Goal: Task Accomplishment & Management: Manage account settings

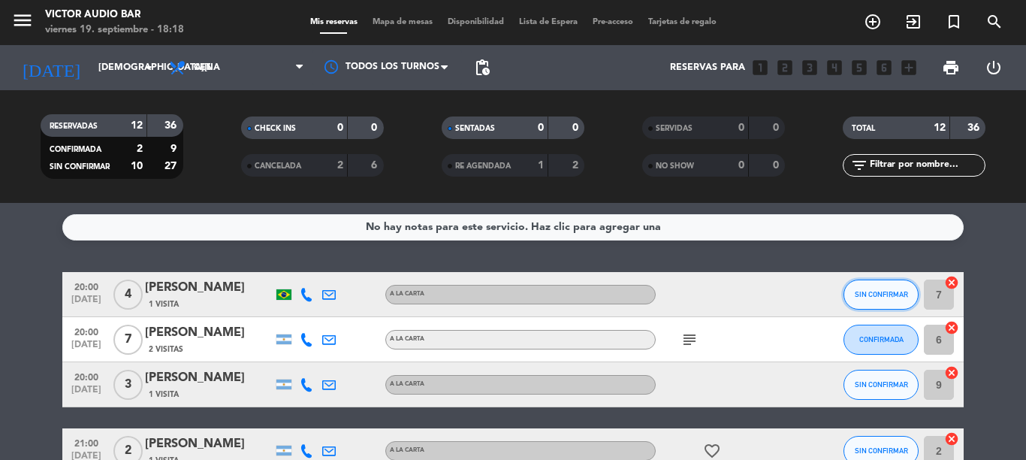
click at [870, 302] on button "SIN CONFIRMAR" at bounding box center [881, 295] width 75 height 30
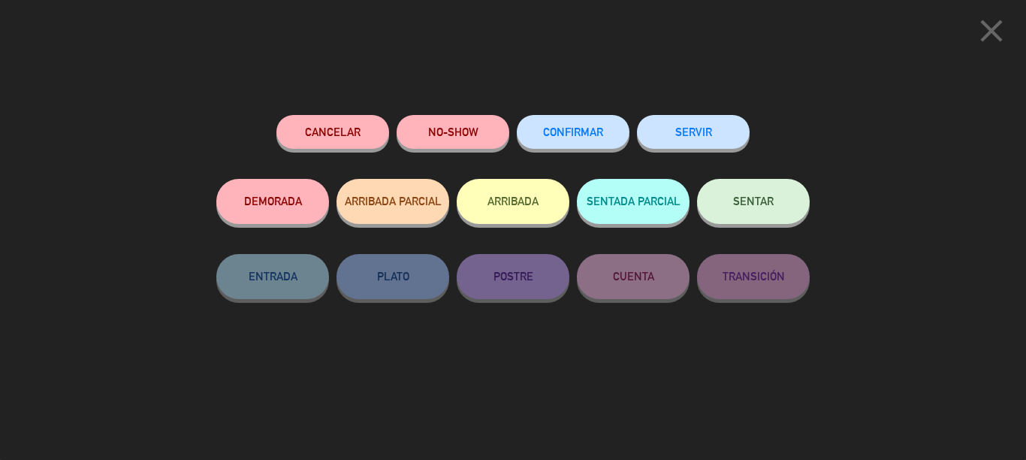
click at [493, 130] on button "NO-SHOW" at bounding box center [453, 132] width 113 height 34
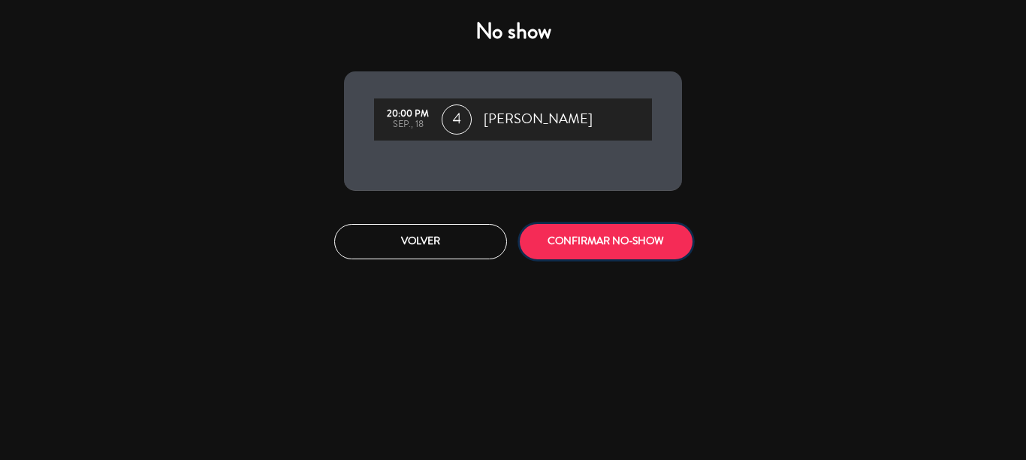
click at [582, 232] on button "CONFIRMAR NO-SHOW" at bounding box center [606, 241] width 173 height 35
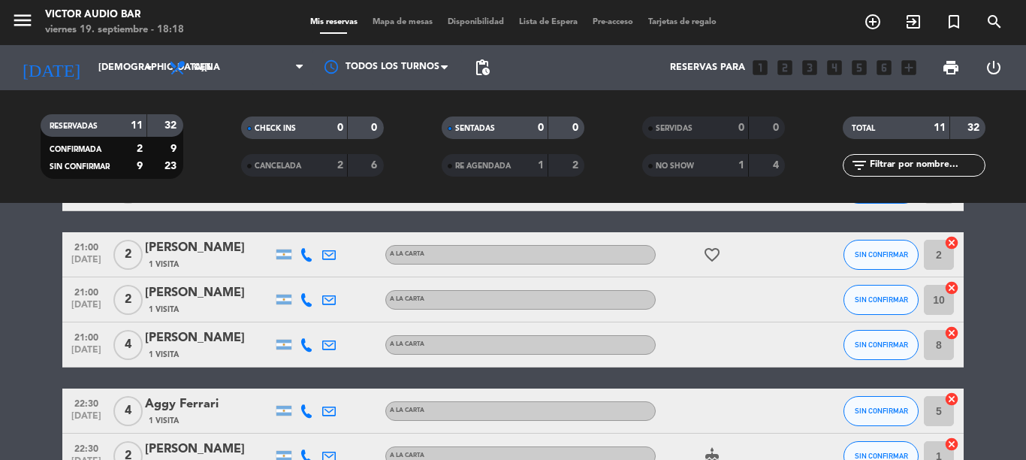
scroll to position [150, 0]
click at [887, 243] on button "SIN CONFIRMAR" at bounding box center [881, 255] width 75 height 30
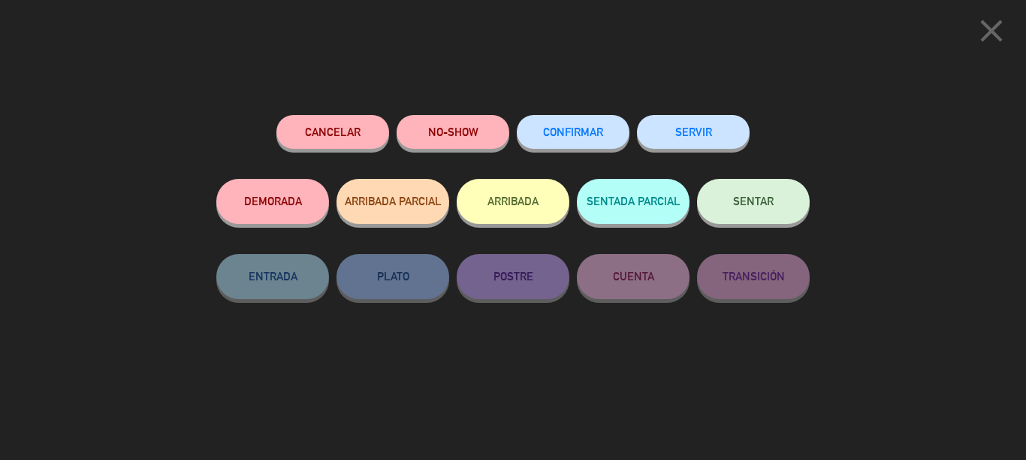
click at [461, 122] on button "NO-SHOW" at bounding box center [453, 132] width 113 height 34
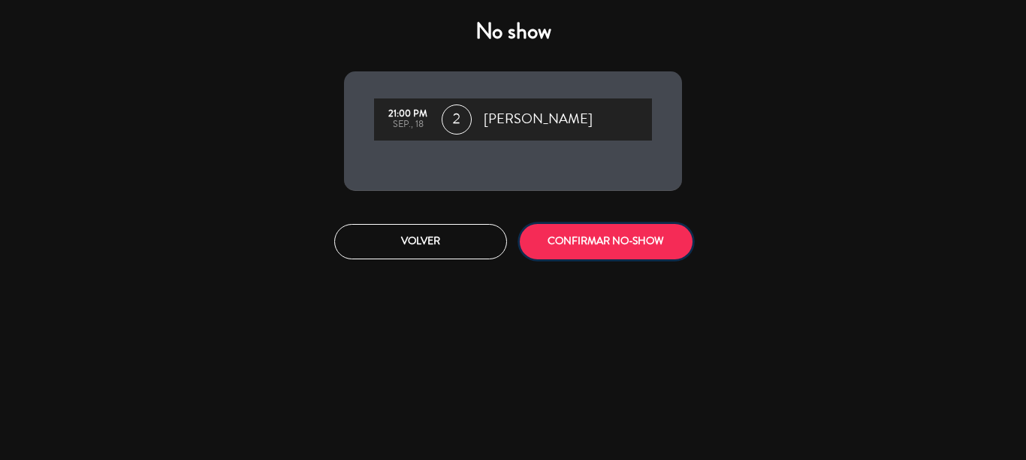
click at [609, 255] on button "CONFIRMAR NO-SHOW" at bounding box center [606, 241] width 173 height 35
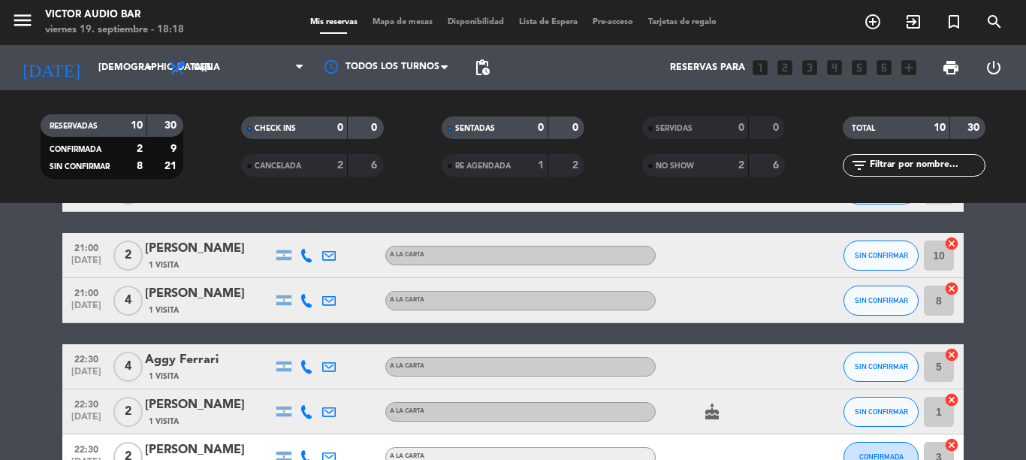
drag, startPoint x: 857, startPoint y: 280, endPoint x: 862, endPoint y: 262, distance: 18.8
click at [857, 273] on div "20:00 [DATE] 7 Magdalena fabrid 2 Visitas A LA CARTA subject CONFIRMADA 6 cance…" at bounding box center [513, 379] width 902 height 514
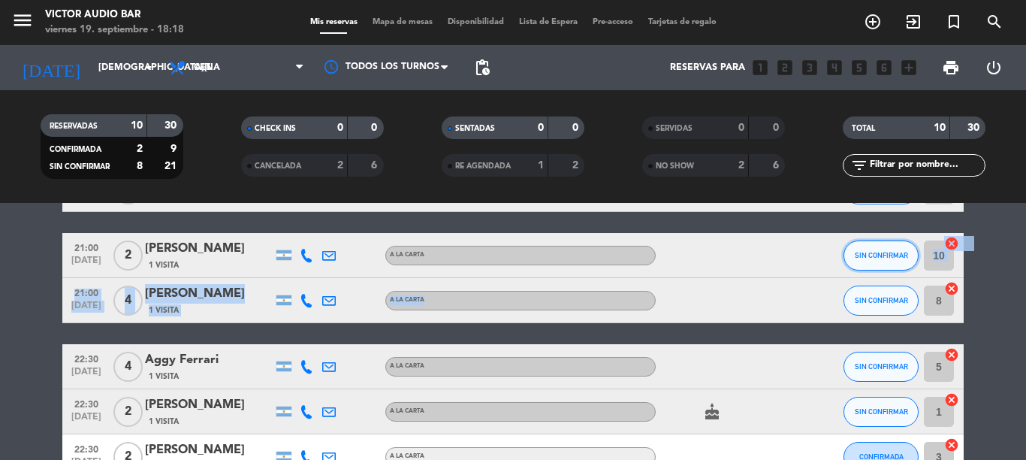
click at [863, 262] on button "SIN CONFIRMAR" at bounding box center [881, 255] width 75 height 30
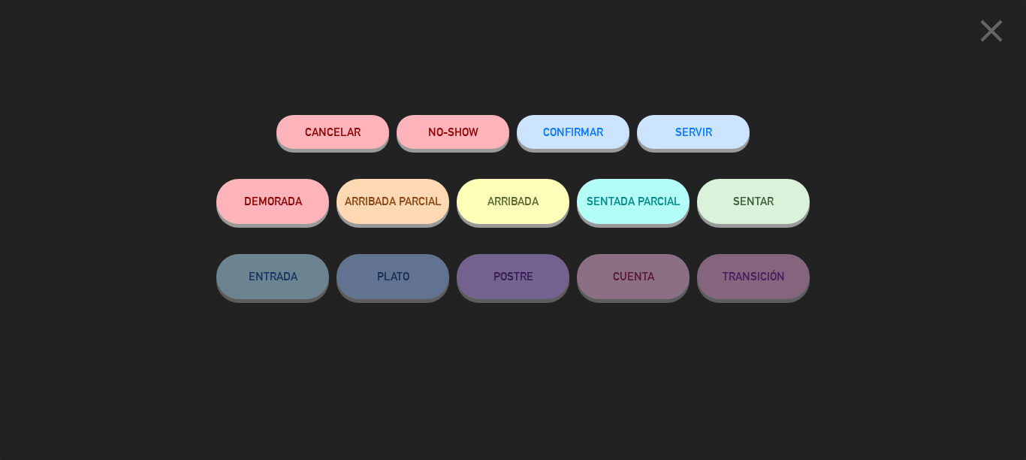
click at [453, 131] on button "NO-SHOW" at bounding box center [453, 132] width 113 height 34
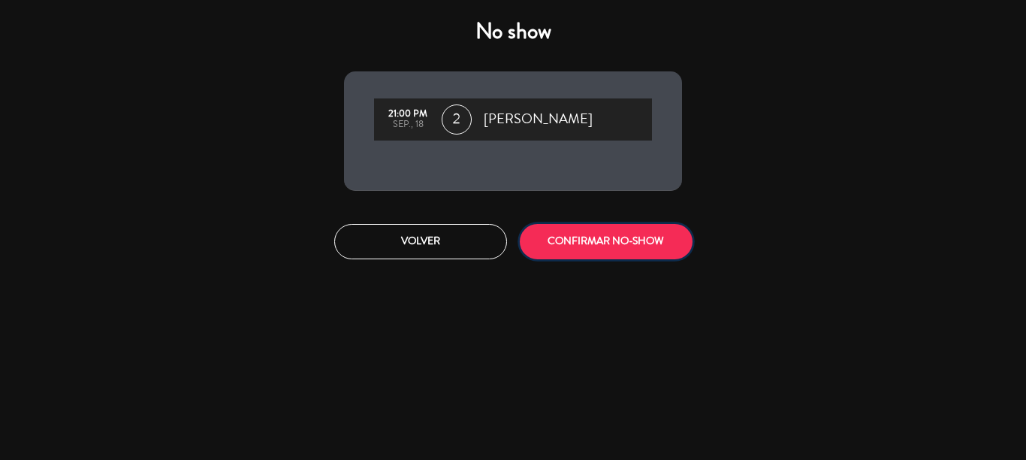
click at [606, 246] on button "CONFIRMAR NO-SHOW" at bounding box center [606, 241] width 173 height 35
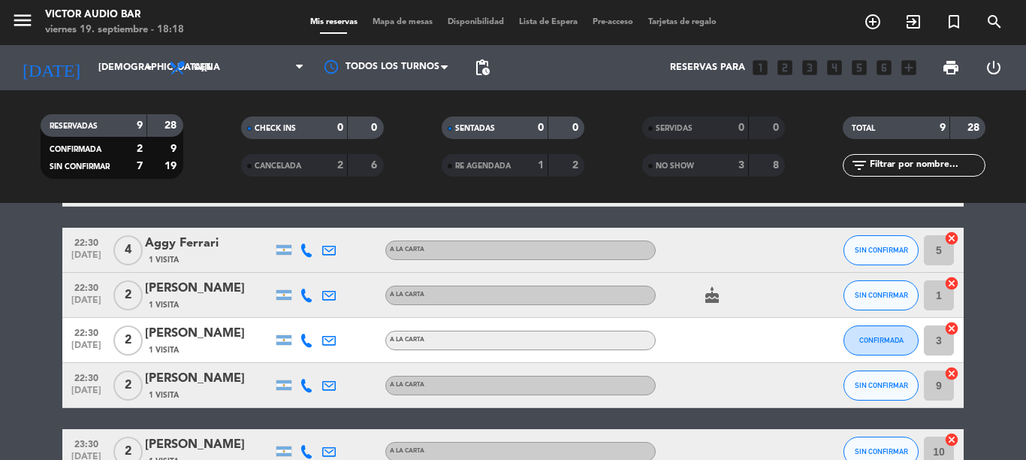
scroll to position [301, 0]
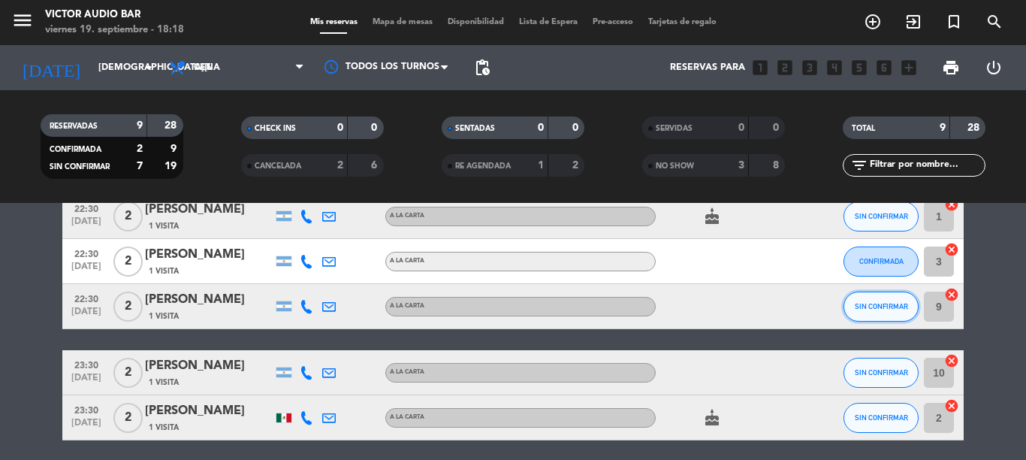
click at [845, 301] on button "SIN CONFIRMAR" at bounding box center [881, 307] width 75 height 30
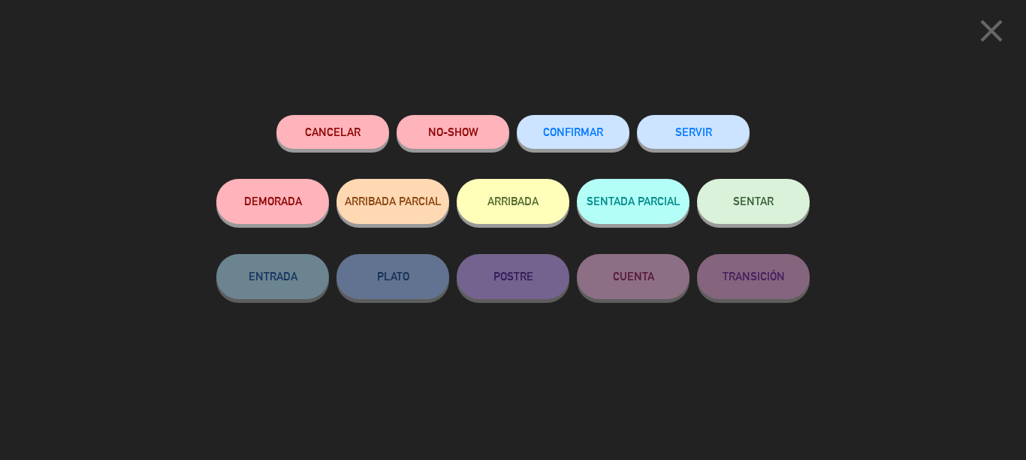
click at [467, 141] on button "NO-SHOW" at bounding box center [453, 132] width 113 height 34
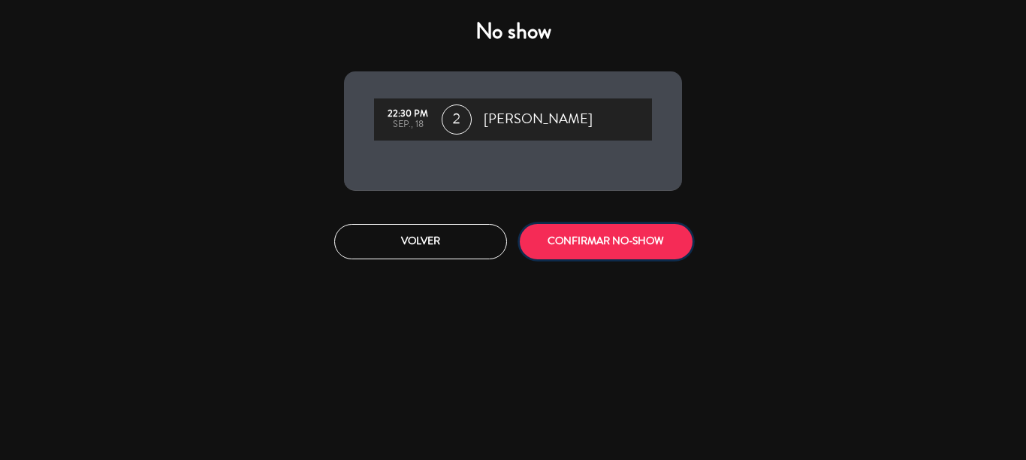
click at [676, 243] on button "CONFIRMAR NO-SHOW" at bounding box center [606, 241] width 173 height 35
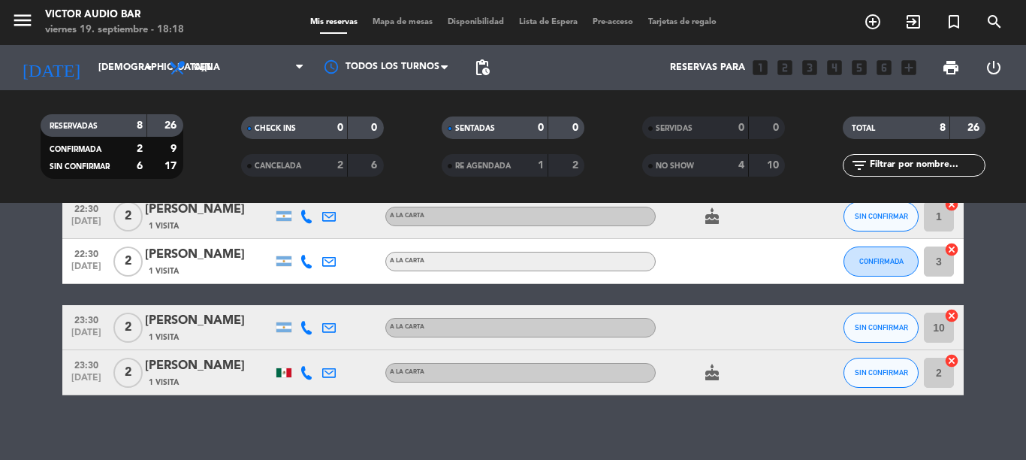
scroll to position [311, 0]
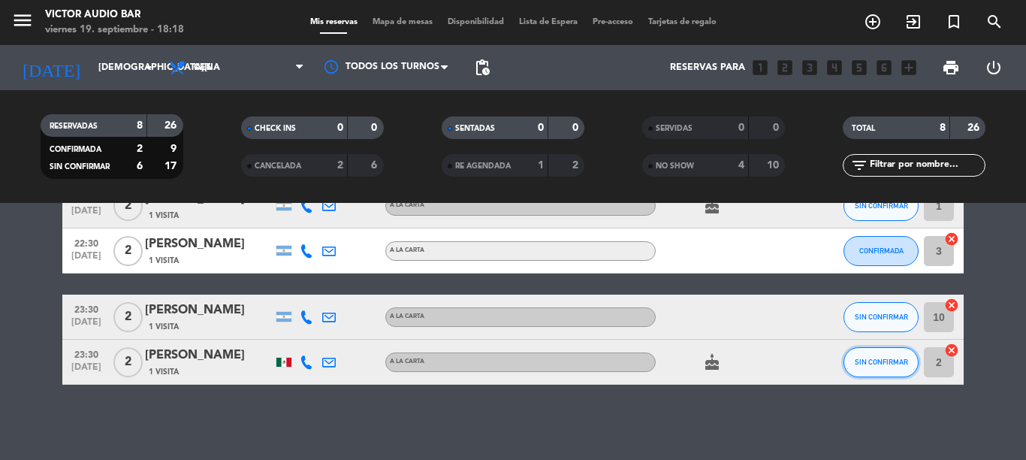
click at [857, 361] on span "SIN CONFIRMAR" at bounding box center [881, 362] width 53 height 8
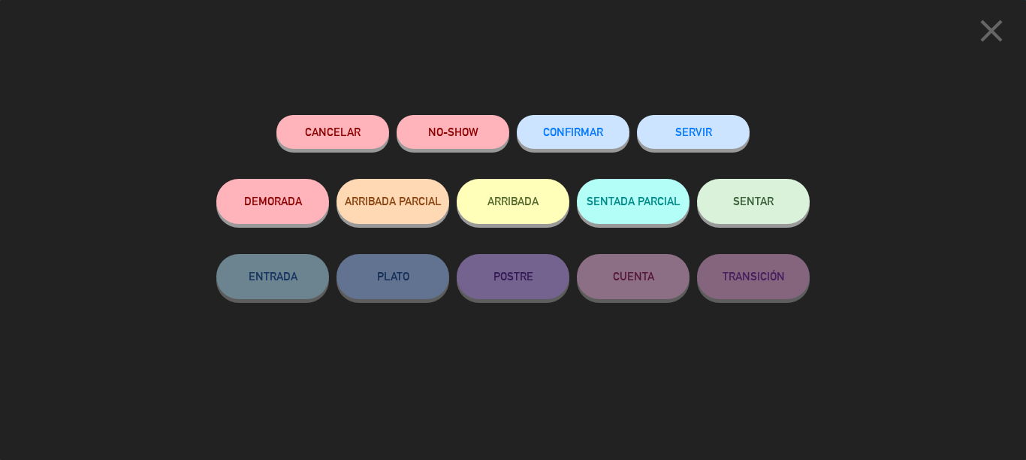
click at [446, 129] on button "NO-SHOW" at bounding box center [453, 132] width 113 height 34
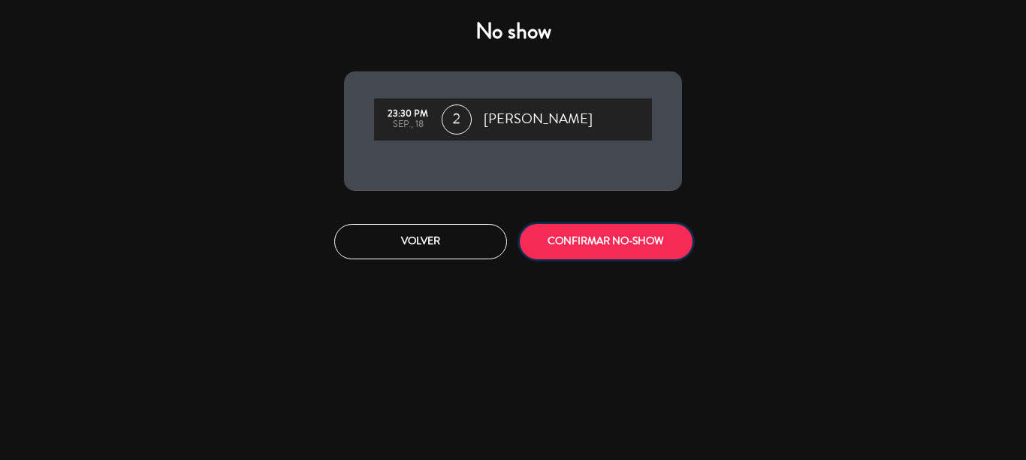
click at [585, 251] on button "CONFIRMAR NO-SHOW" at bounding box center [606, 241] width 173 height 35
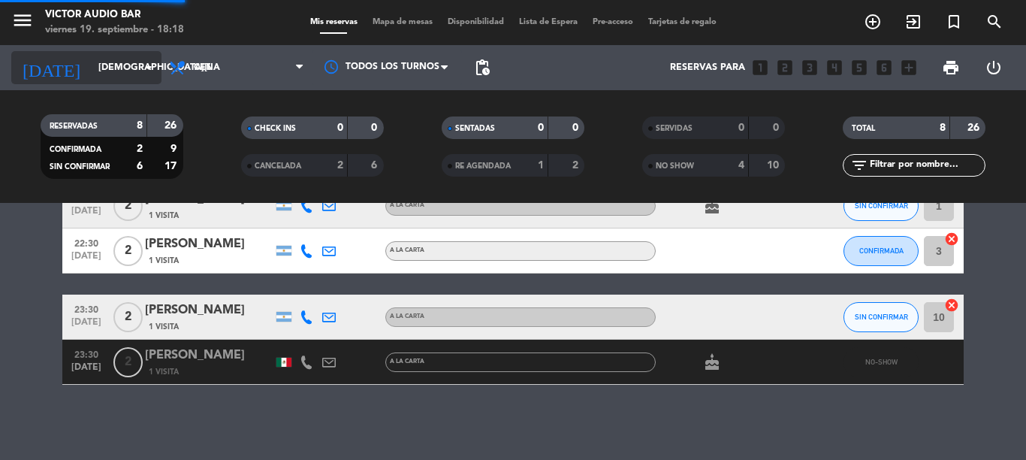
click at [100, 70] on input "[DEMOGRAPHIC_DATA][DATE]" at bounding box center [154, 68] width 127 height 26
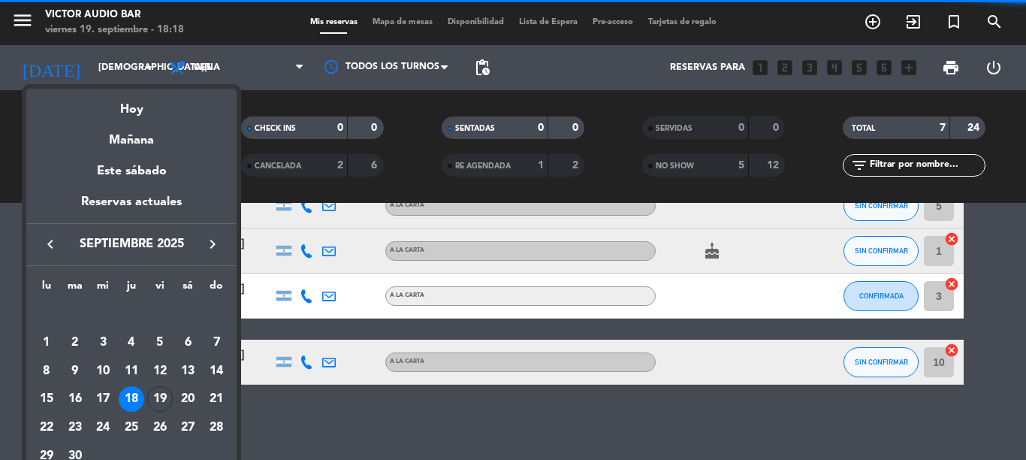
scroll to position [266, 0]
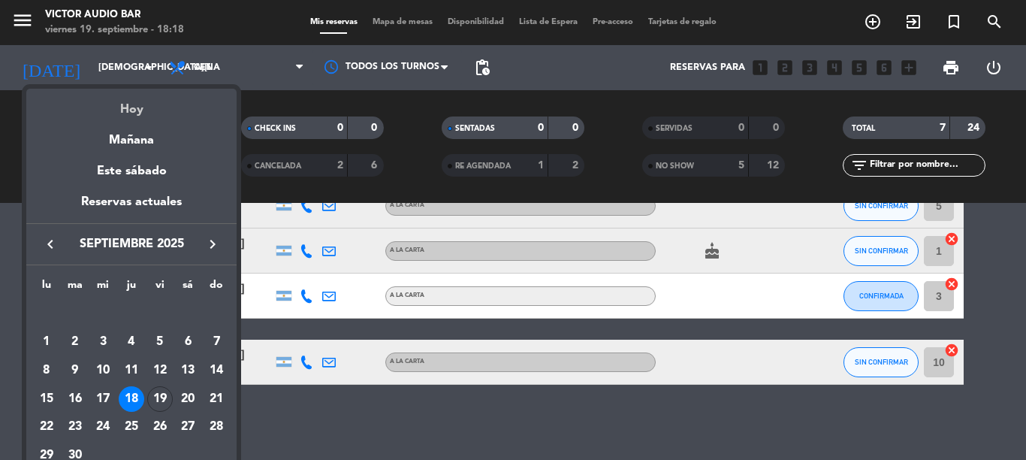
click at [128, 113] on div "Hoy" at bounding box center [131, 104] width 210 height 31
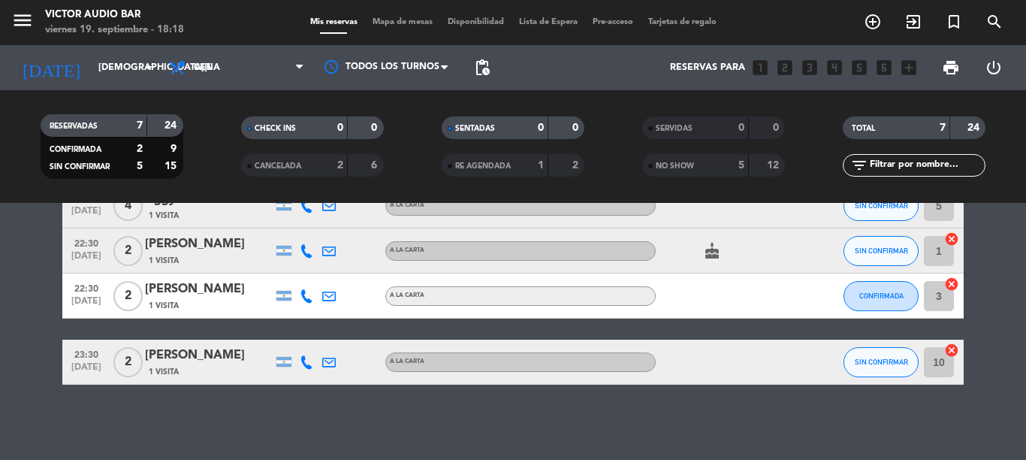
type input "[DATE]"
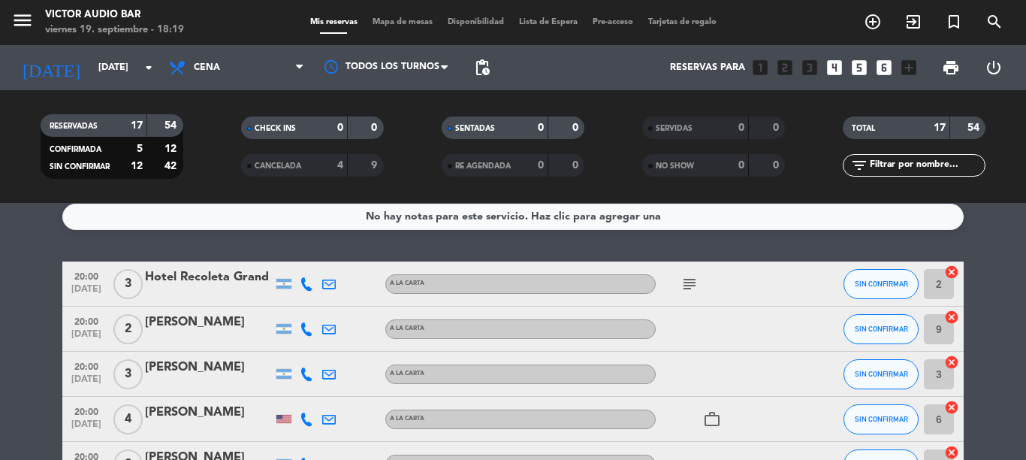
scroll to position [86, 0]
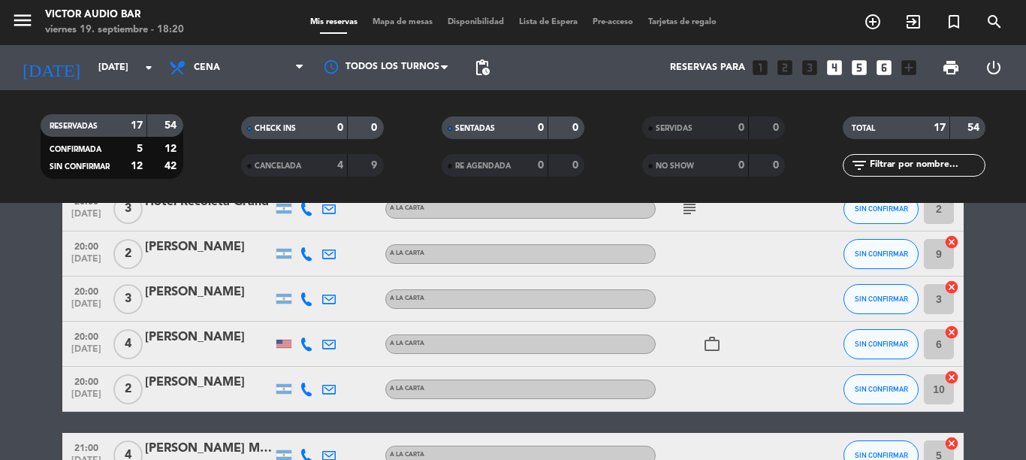
click at [222, 286] on div "[PERSON_NAME]" at bounding box center [209, 293] width 128 height 20
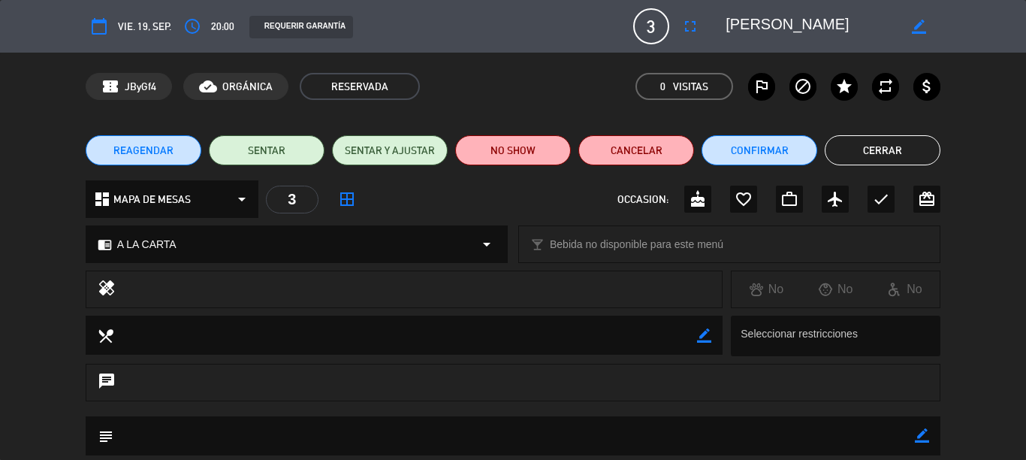
click at [842, 159] on button "Cerrar" at bounding box center [883, 150] width 116 height 30
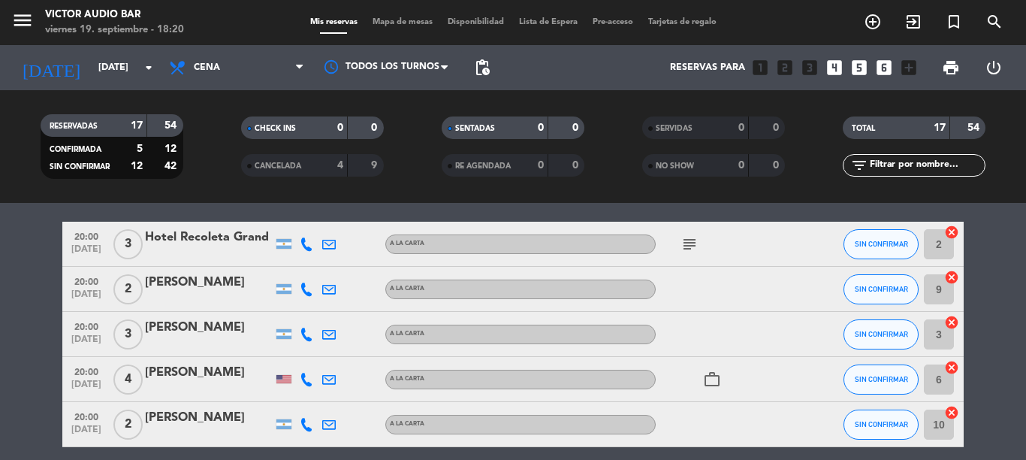
scroll to position [39, 0]
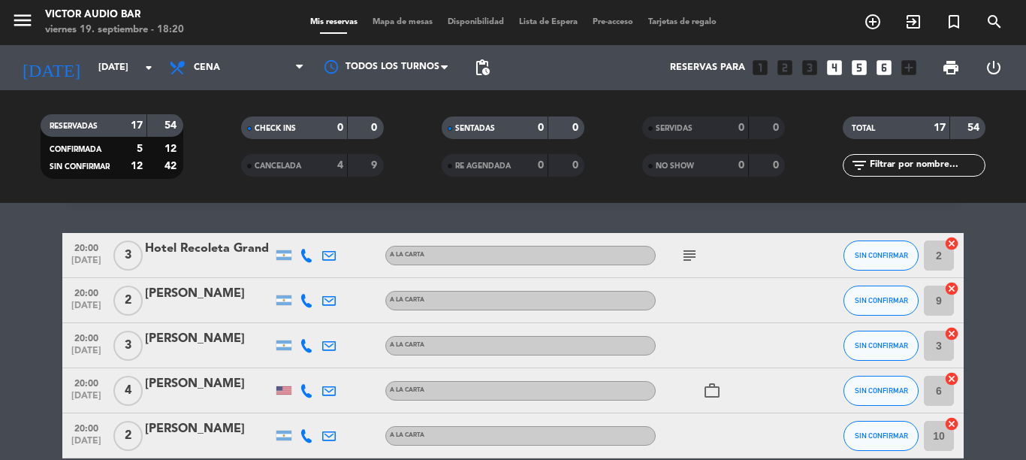
click at [681, 251] on icon "subject" at bounding box center [690, 255] width 18 height 18
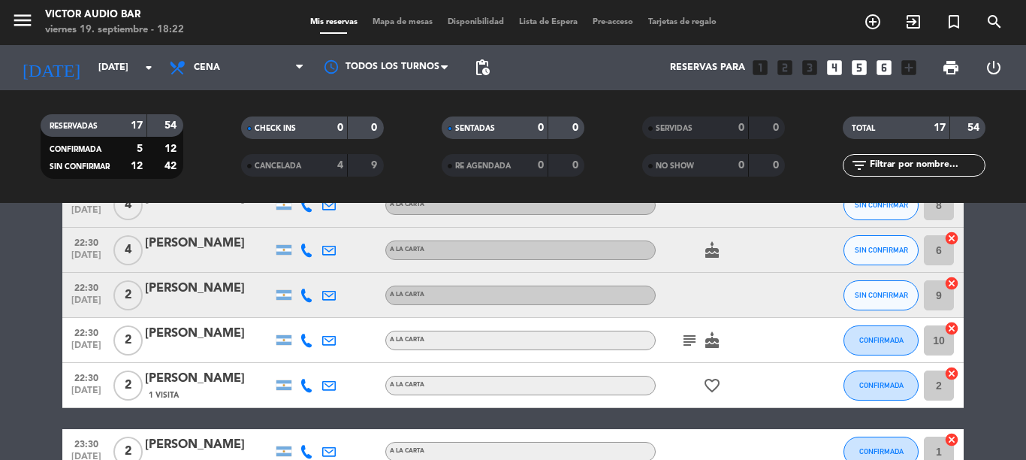
scroll to position [607, 0]
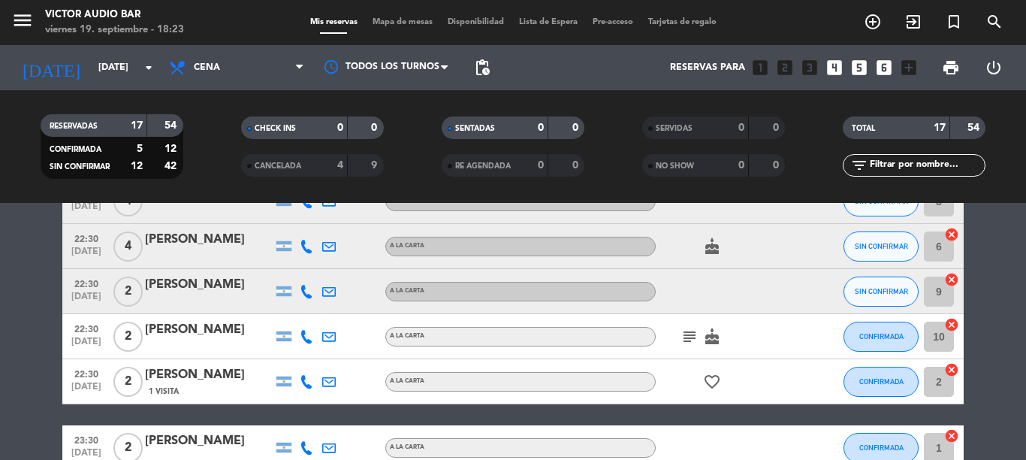
drag, startPoint x: 412, startPoint y: 18, endPoint x: 386, endPoint y: -26, distance: 50.5
click at [386, 0] on html "close × Victor Audio Bar × chrome_reader_mode Listado de Reservas account_box C…" at bounding box center [513, 230] width 1026 height 460
click at [406, 19] on span "Mapa de mesas" at bounding box center [402, 22] width 75 height 8
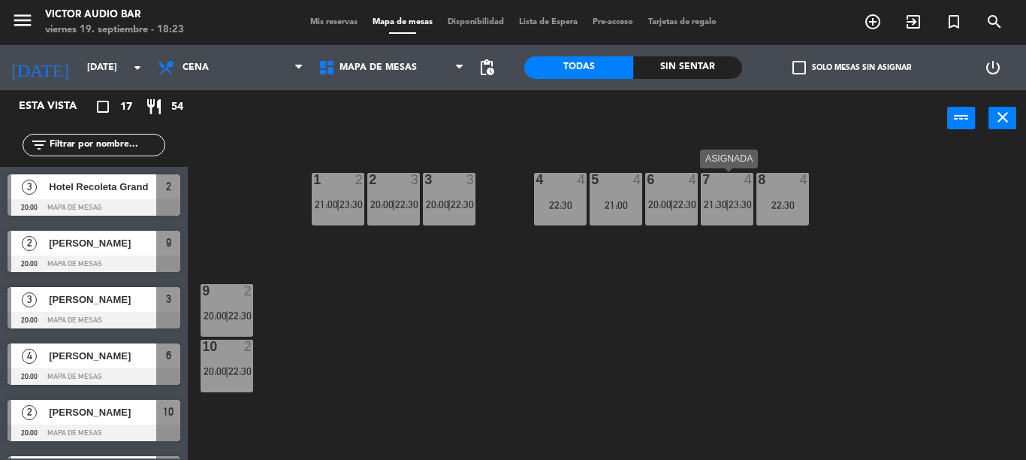
click at [717, 202] on span "21:30" at bounding box center [715, 204] width 23 height 12
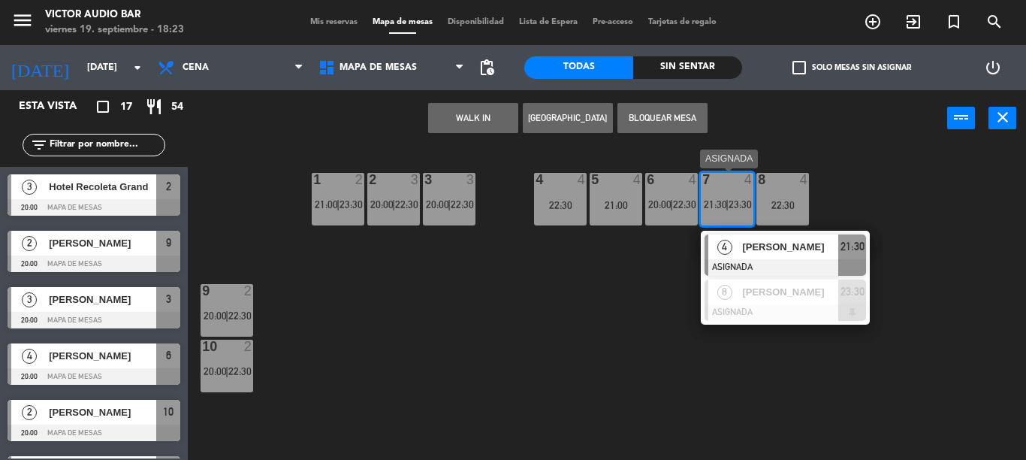
click at [860, 246] on span "21:30" at bounding box center [853, 246] width 24 height 18
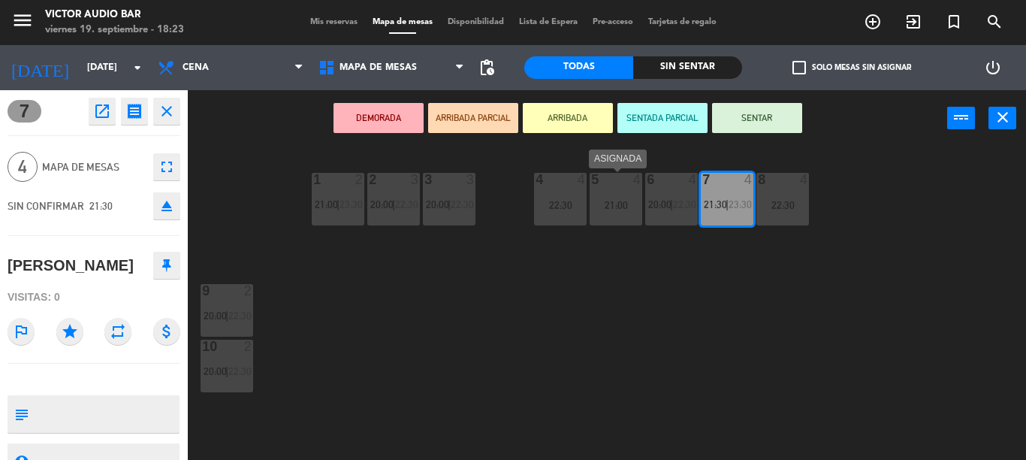
click at [622, 201] on div "21:00" at bounding box center [616, 205] width 53 height 11
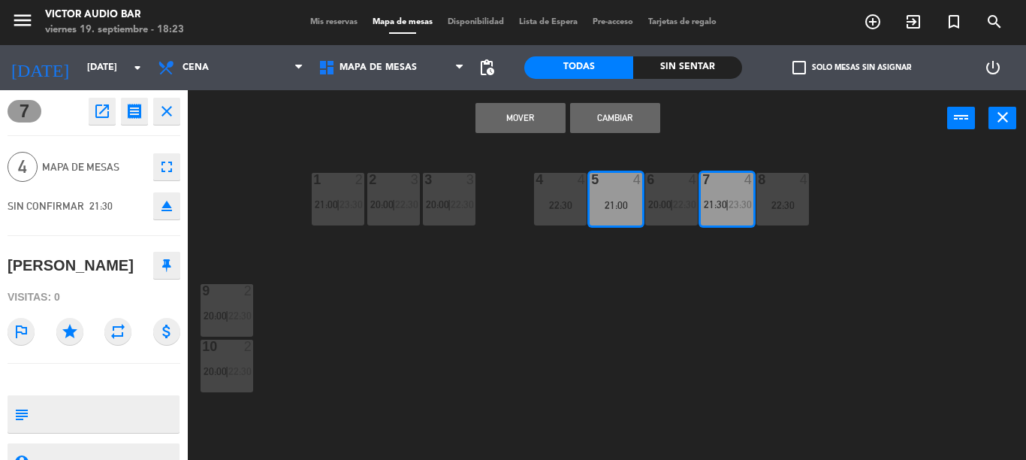
click at [596, 131] on button "Cambiar" at bounding box center [615, 118] width 90 height 30
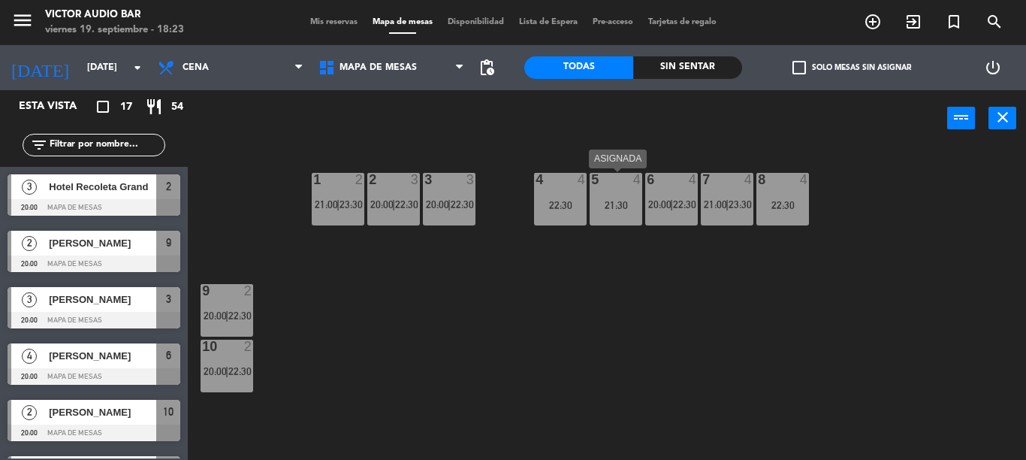
click at [618, 207] on div "21:30" at bounding box center [616, 205] width 53 height 11
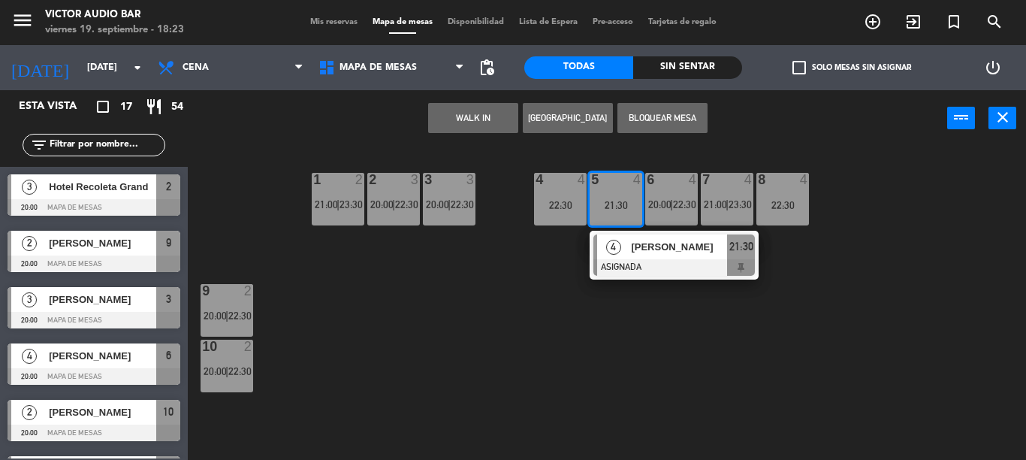
click at [669, 111] on button "Bloquear Mesa" at bounding box center [663, 118] width 90 height 30
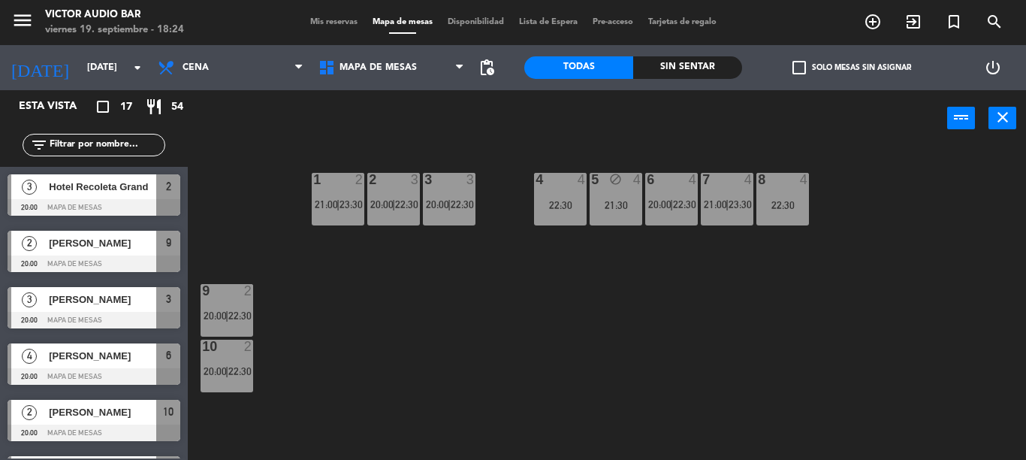
drag, startPoint x: 624, startPoint y: 249, endPoint x: 457, endPoint y: 280, distance: 170.5
click at [457, 280] on div "1 2 21:00 | 23:30 2 3 20:00 | 22:30 3 3 20:00 | 22:30 4 4 22:30 5 block 4 21:30…" at bounding box center [612, 303] width 828 height 313
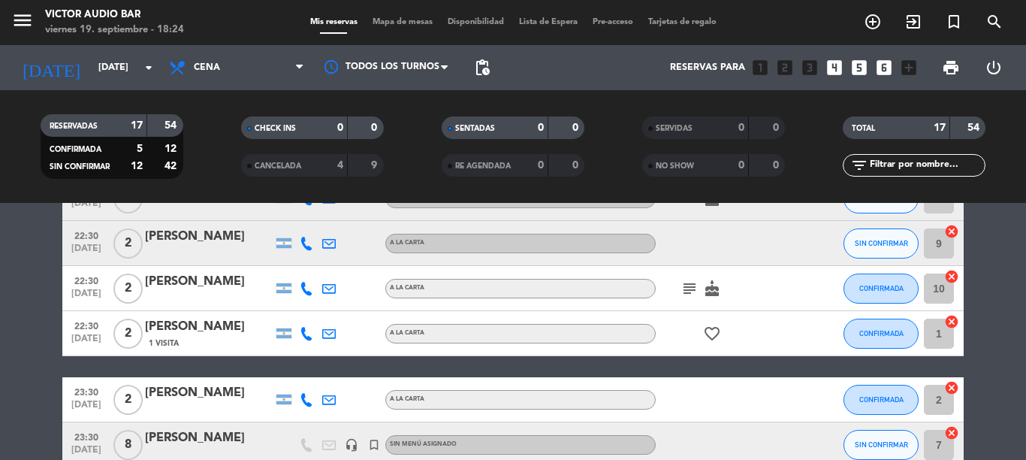
scroll to position [676, 0]
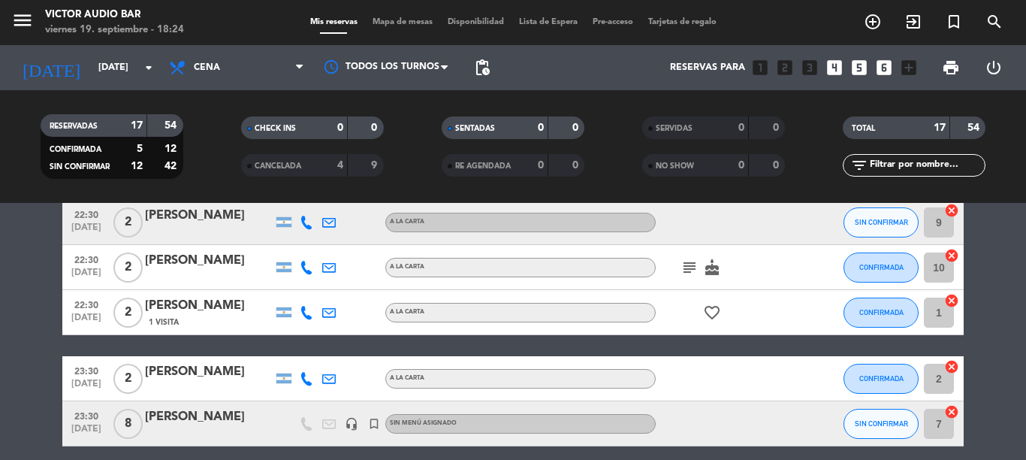
click at [681, 270] on icon "subject" at bounding box center [690, 267] width 18 height 18
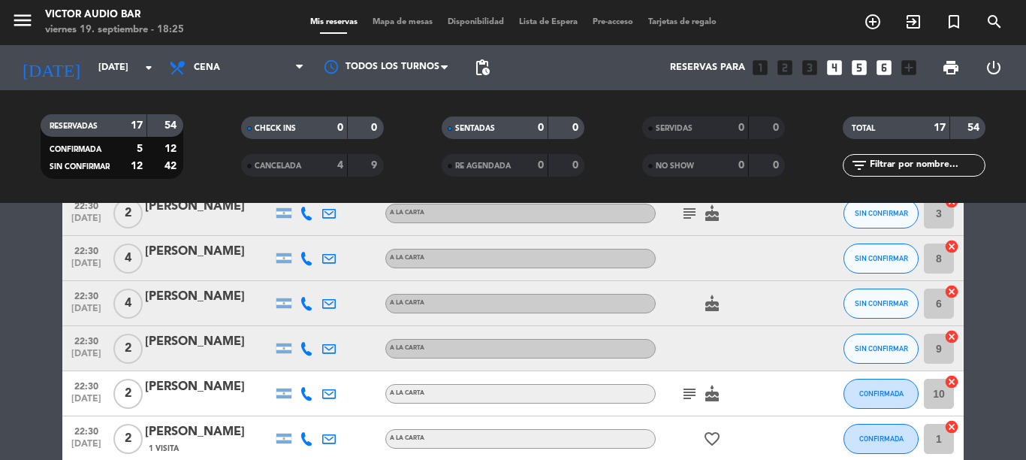
scroll to position [475, 0]
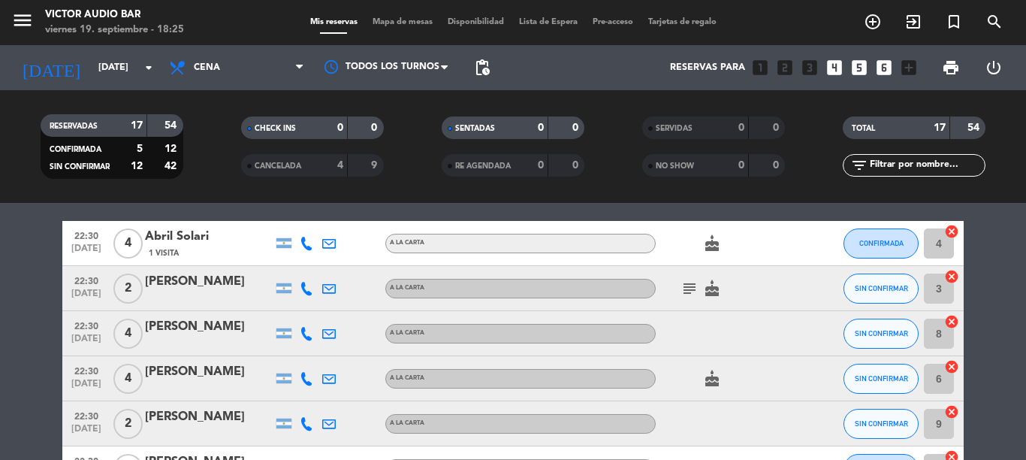
click at [709, 283] on icon "cake" at bounding box center [712, 289] width 18 height 18
click at [681, 287] on icon "subject" at bounding box center [690, 289] width 18 height 18
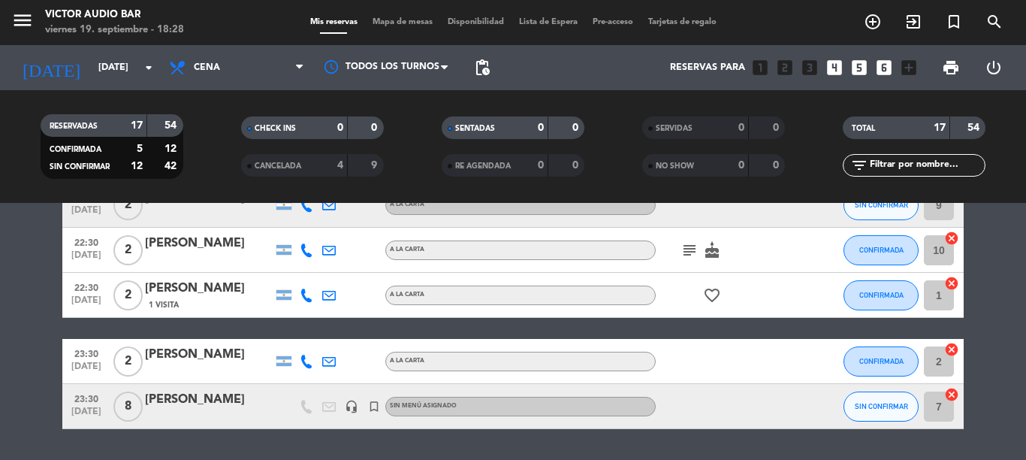
scroll to position [704, 0]
